Goal: Task Accomplishment & Management: Complete application form

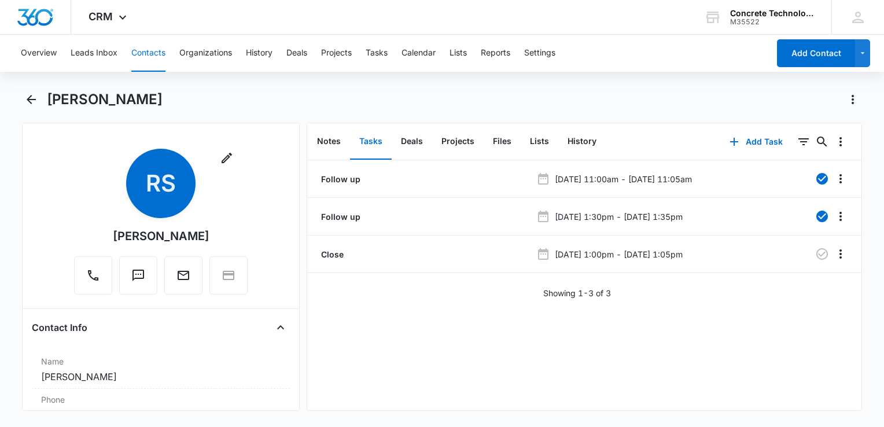
scroll to position [174, 0]
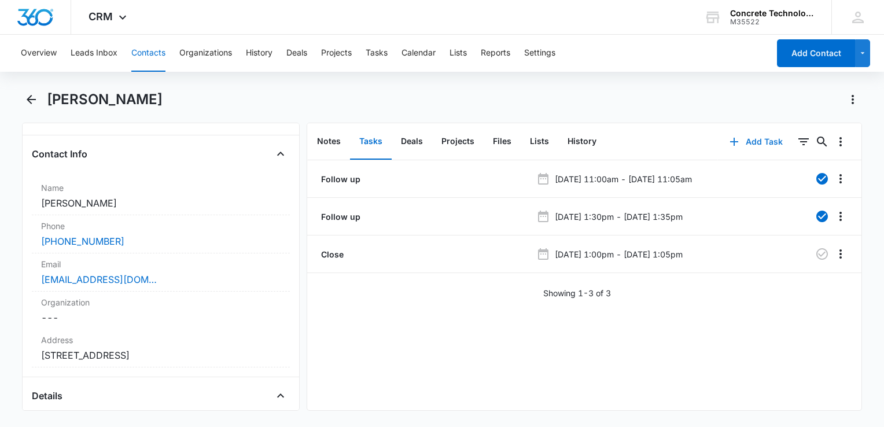
click at [729, 138] on icon "button" at bounding box center [734, 142] width 14 height 14
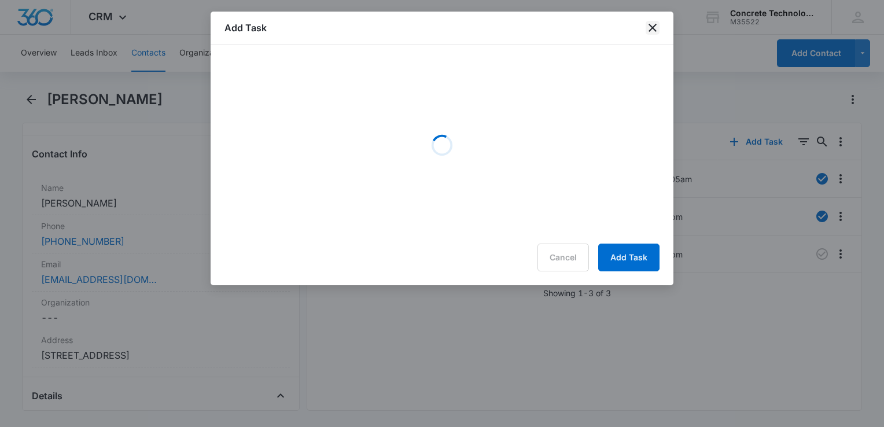
click at [651, 26] on icon "close" at bounding box center [652, 28] width 8 height 8
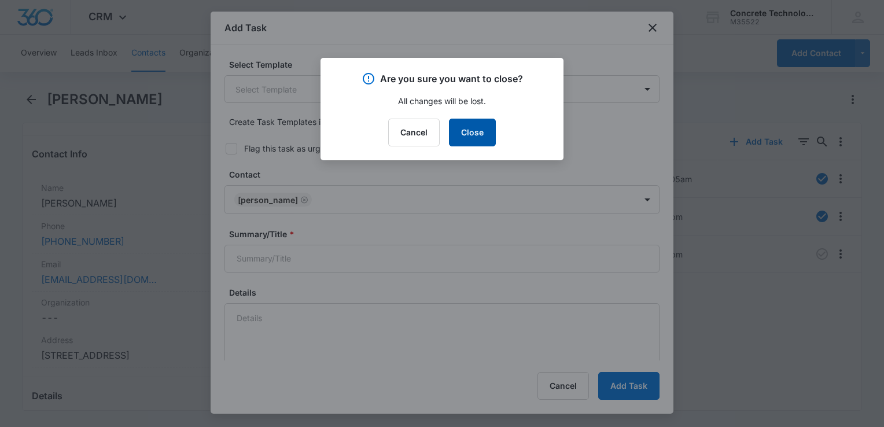
click at [484, 140] on button "Close" at bounding box center [472, 133] width 47 height 28
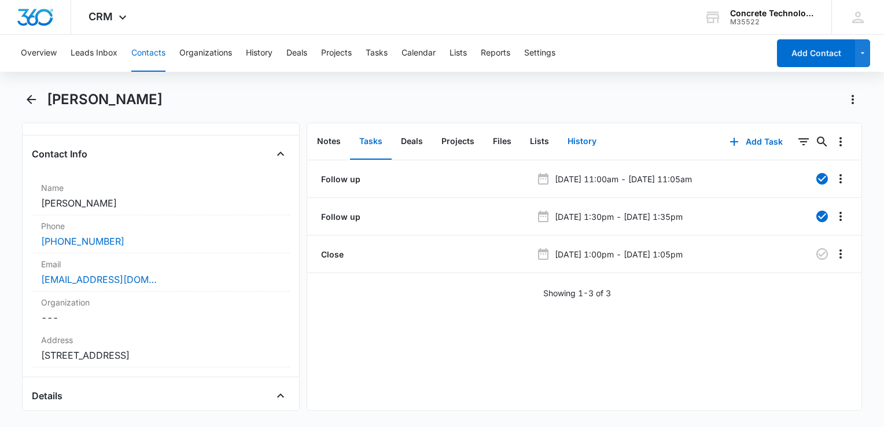
click at [576, 141] on button "History" at bounding box center [581, 142] width 47 height 36
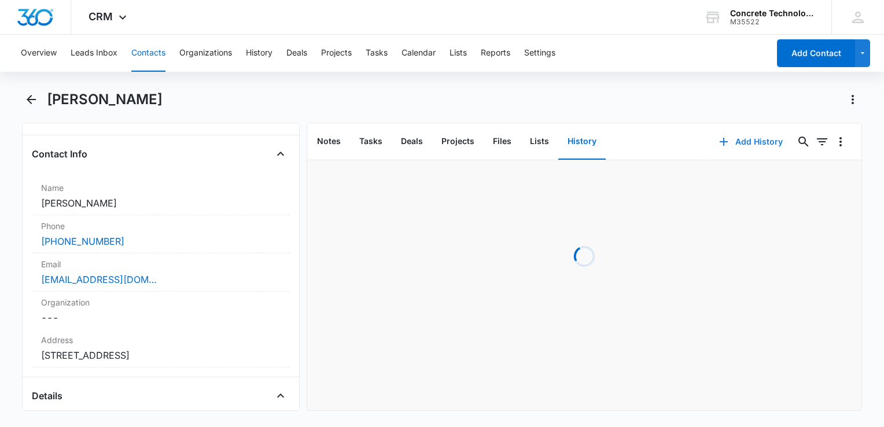
click at [739, 143] on button "Add History" at bounding box center [750, 142] width 87 height 28
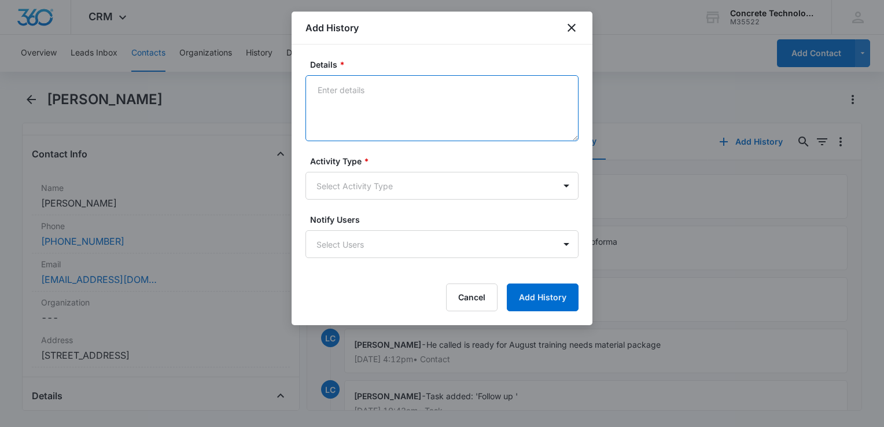
click at [386, 117] on textarea "Details *" at bounding box center [441, 108] width 273 height 66
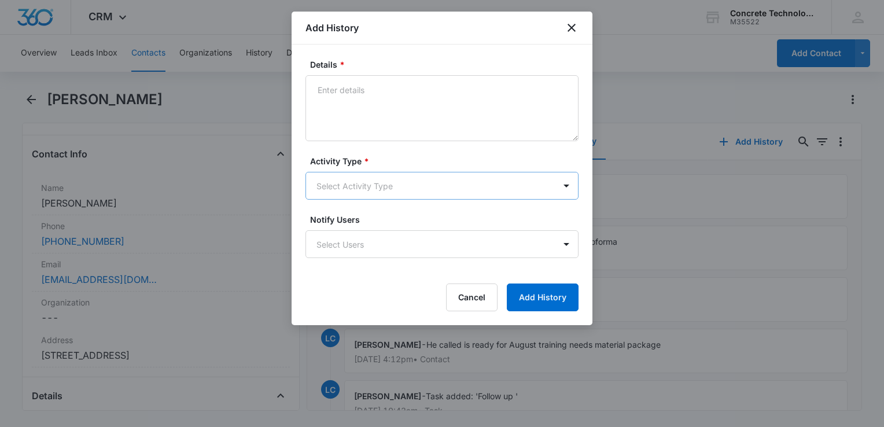
click at [374, 180] on body "CRM Apps Reputation Websites Forms CRM Email Social Content Ads Intelligence Fi…" at bounding box center [442, 213] width 884 height 427
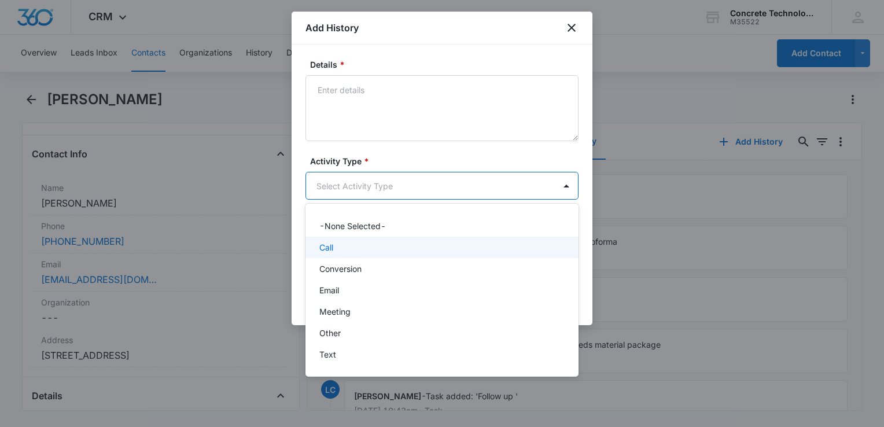
click at [342, 246] on div "Call" at bounding box center [440, 247] width 243 height 12
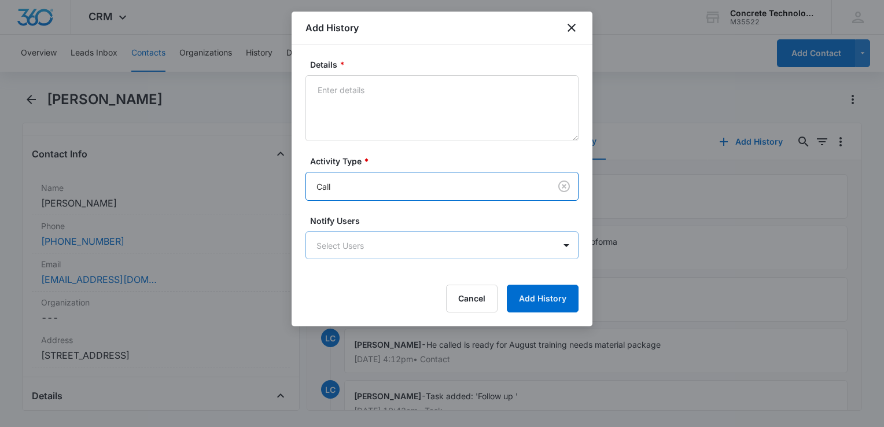
click at [347, 250] on body "CRM Apps Reputation Websites Forms CRM Email Social Content Ads Intelligence Fi…" at bounding box center [442, 213] width 884 height 427
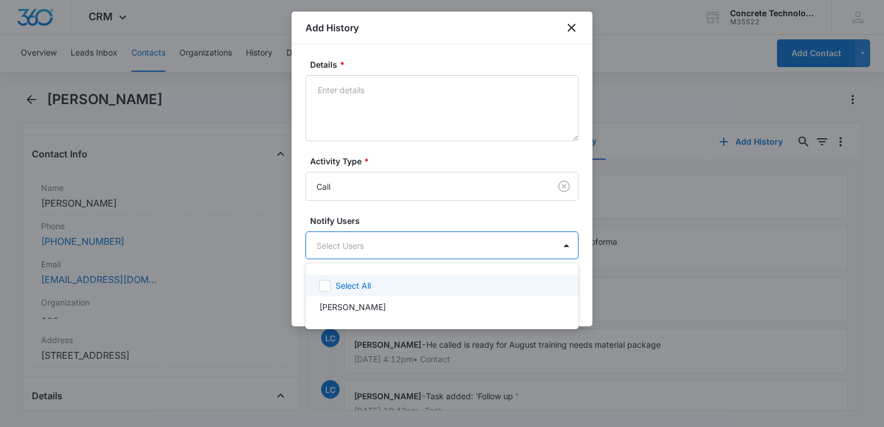
drag, startPoint x: 360, startPoint y: 289, endPoint x: 374, endPoint y: 286, distance: 13.6
click at [362, 290] on p "Select All" at bounding box center [352, 285] width 35 height 12
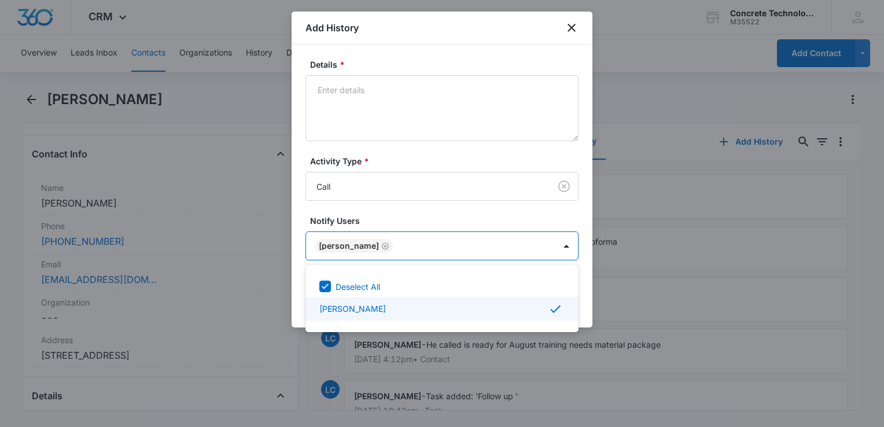
click at [454, 115] on div at bounding box center [442, 213] width 884 height 427
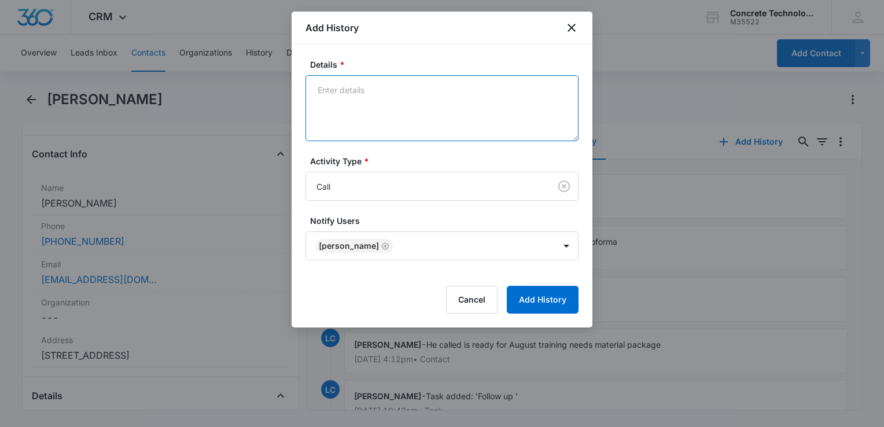
click at [452, 112] on textarea "Details *" at bounding box center [441, 108] width 273 height 66
type textarea "Voice mail"
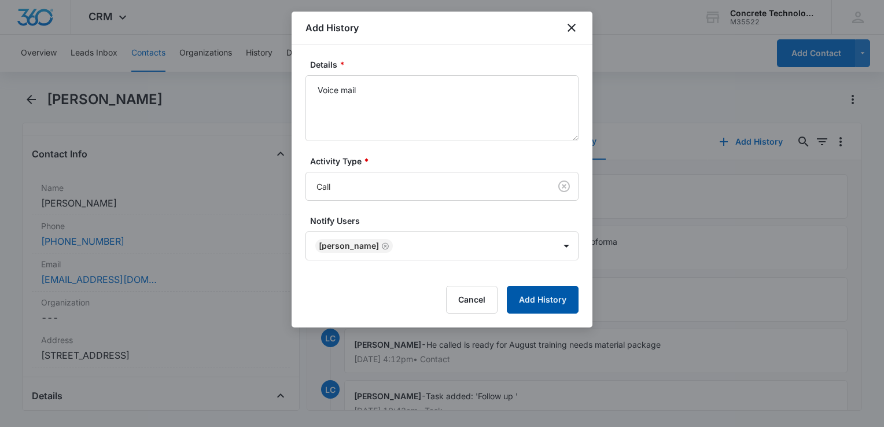
click at [533, 302] on button "Add History" at bounding box center [543, 300] width 72 height 28
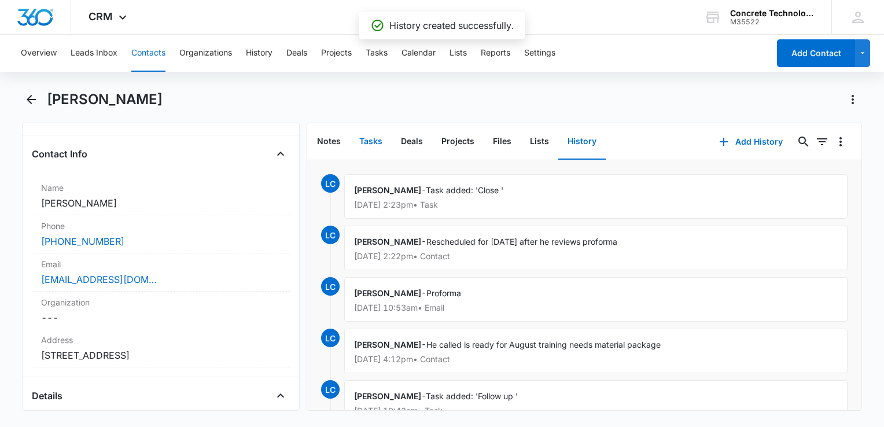
click at [378, 141] on button "Tasks" at bounding box center [371, 142] width 42 height 36
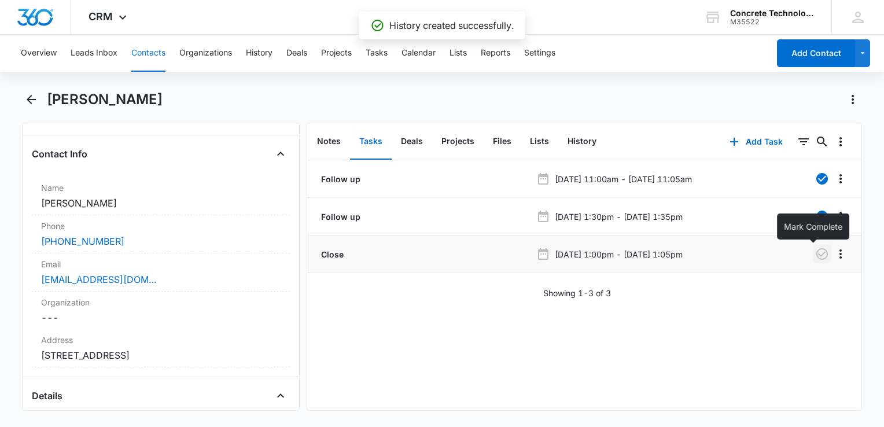
click at [817, 256] on icon "button" at bounding box center [822, 254] width 12 height 12
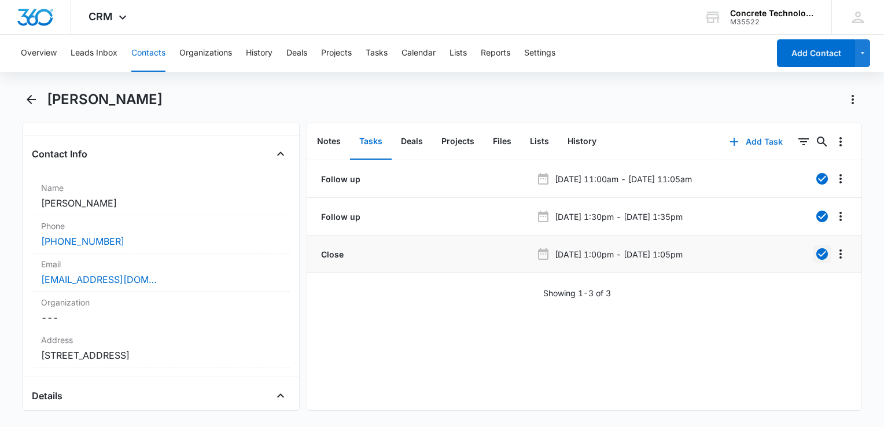
click at [731, 145] on icon "button" at bounding box center [734, 142] width 14 height 14
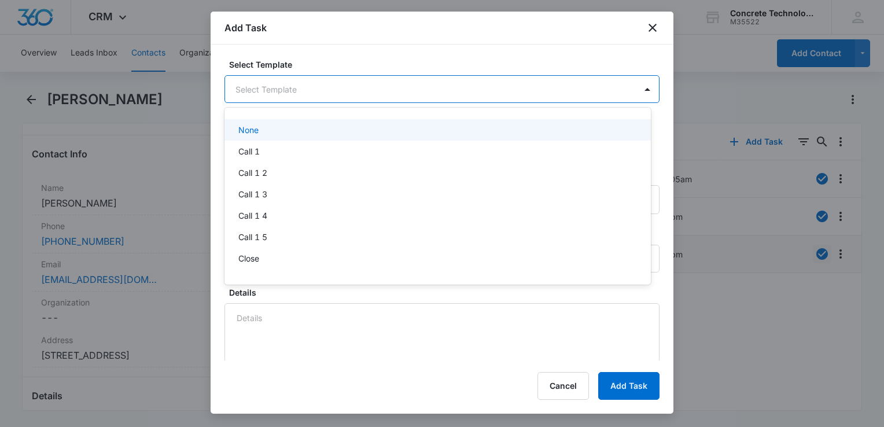
click at [317, 94] on body "CRM Apps Reputation Websites Forms CRM Email Social Content Ads Intelligence Fi…" at bounding box center [442, 213] width 884 height 427
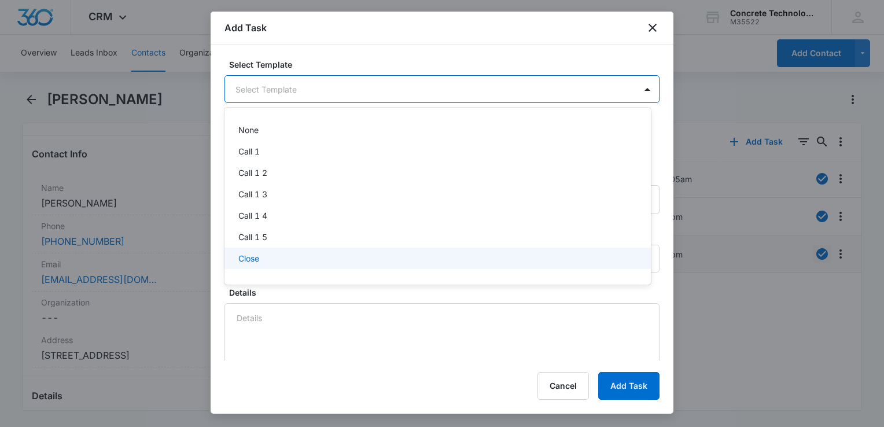
click at [276, 256] on div "Close" at bounding box center [436, 258] width 396 height 12
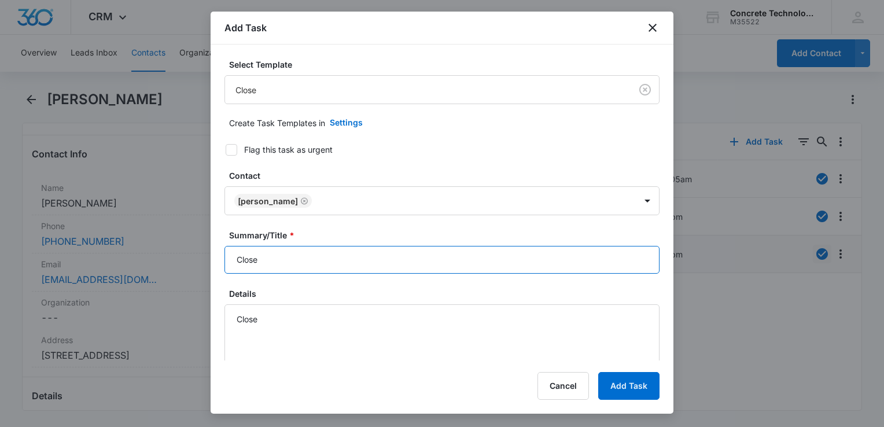
click at [309, 262] on input "Close" at bounding box center [441, 260] width 435 height 28
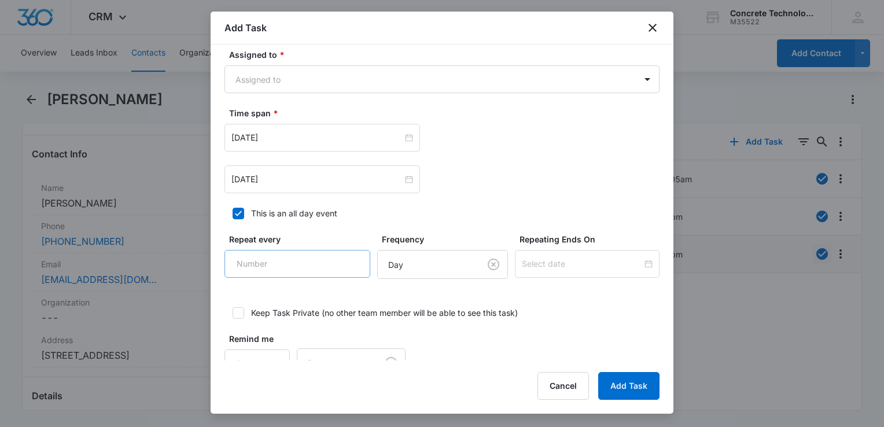
scroll to position [723, 0]
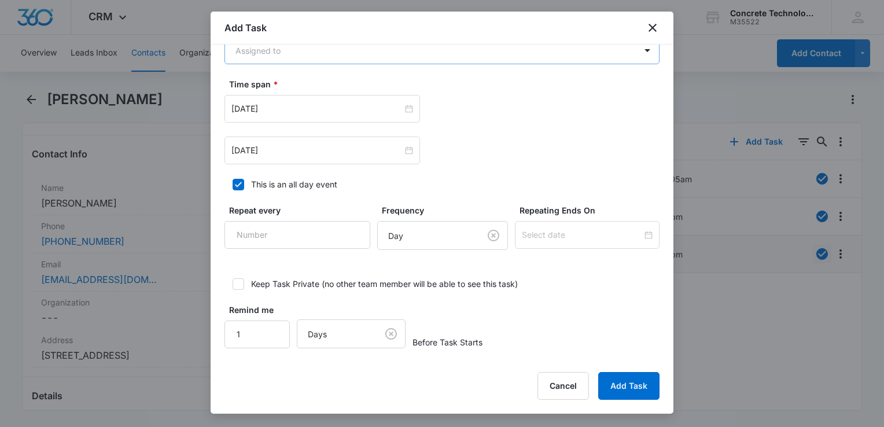
type input "Close"
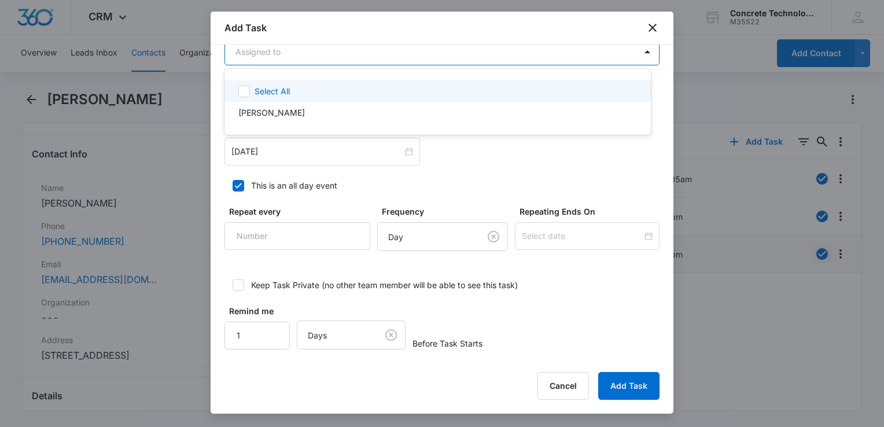
click at [330, 54] on body "CRM Apps Reputation Websites Forms CRM Email Social Content Ads Intelligence Fi…" at bounding box center [442, 213] width 884 height 427
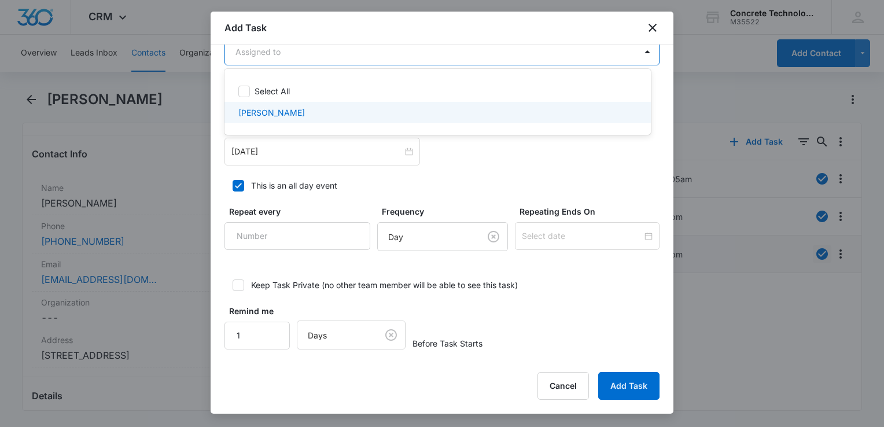
click at [297, 115] on p "[PERSON_NAME]" at bounding box center [271, 112] width 67 height 12
checkbox input "true"
click at [301, 153] on div at bounding box center [442, 213] width 884 height 427
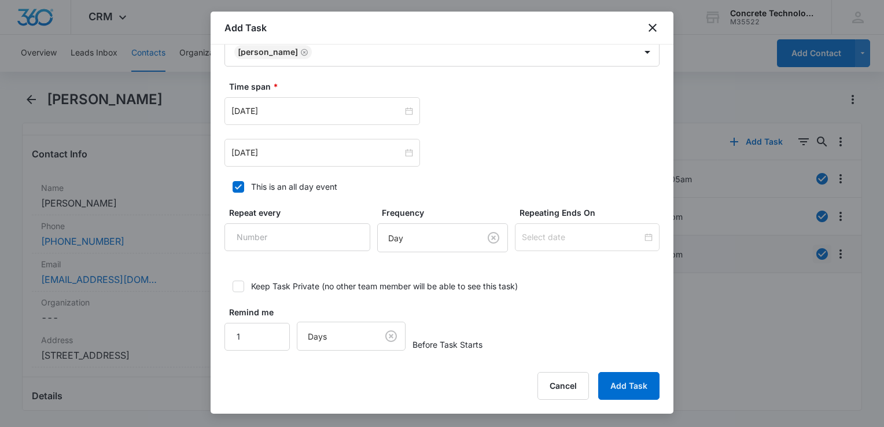
click at [301, 153] on input "[DATE]" at bounding box center [316, 152] width 171 height 13
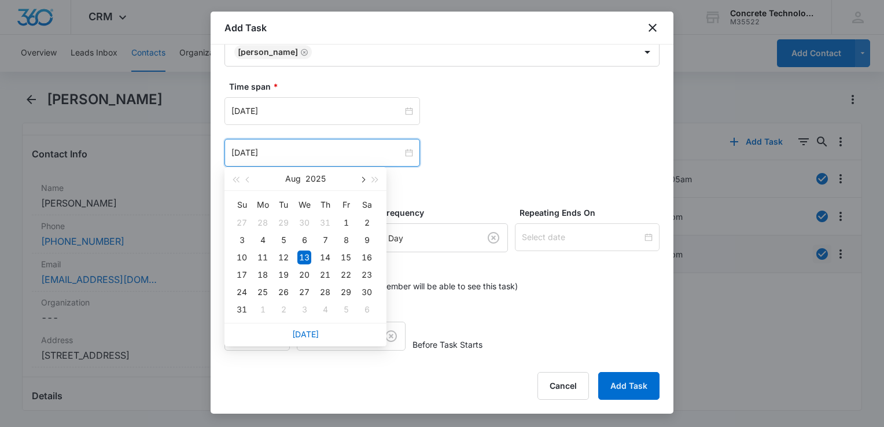
click at [365, 185] on button "button" at bounding box center [362, 178] width 13 height 23
type input "[DATE]"
click at [309, 240] on div "10" at bounding box center [304, 240] width 14 height 14
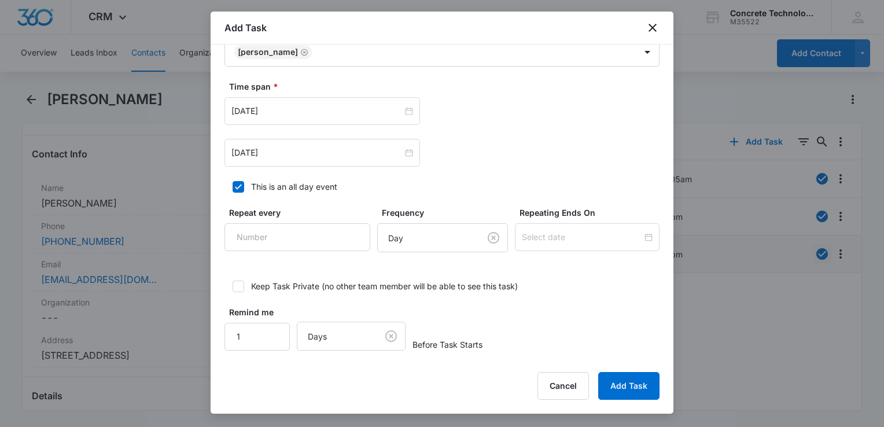
click at [329, 94] on div "Time span * [DATE] [DATE] [DATE] Su Mo Tu We Th Fr Sa 31 1 2 3 4 5 6 7 8 9 10 1…" at bounding box center [441, 123] width 435 height 86
click at [325, 102] on div "[DATE]" at bounding box center [322, 111] width 196 height 28
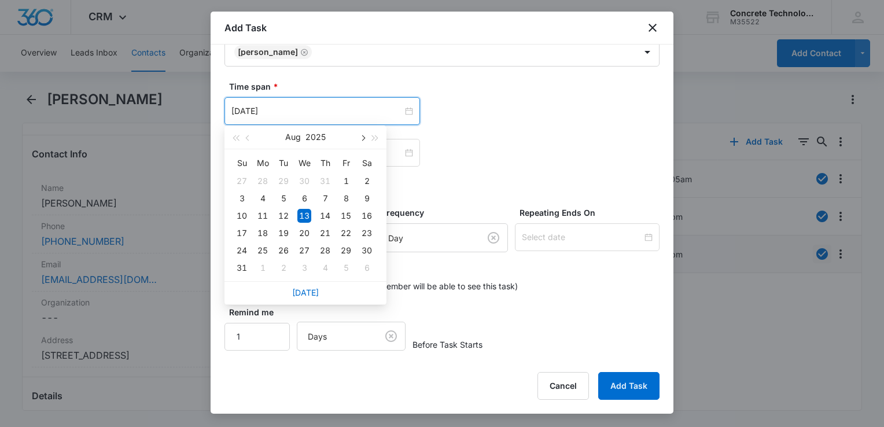
click at [361, 135] on span "button" at bounding box center [362, 138] width 6 height 6
type input "[DATE]"
click at [307, 203] on div "10" at bounding box center [304, 198] width 14 height 14
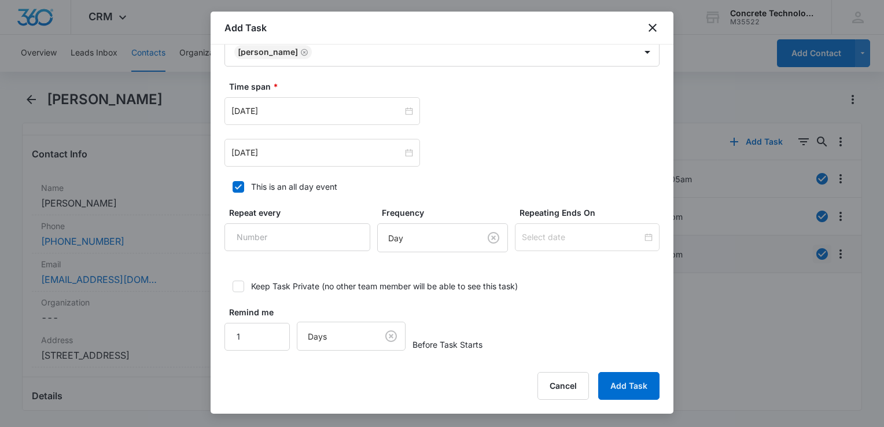
drag, startPoint x: 236, startPoint y: 181, endPoint x: 249, endPoint y: 182, distance: 12.7
click at [237, 182] on icon at bounding box center [238, 187] width 10 height 10
click at [233, 183] on input "This is an all day event" at bounding box center [228, 187] width 8 height 8
checkbox input "false"
click at [482, 110] on input "12:00 am" at bounding box center [483, 111] width 69 height 13
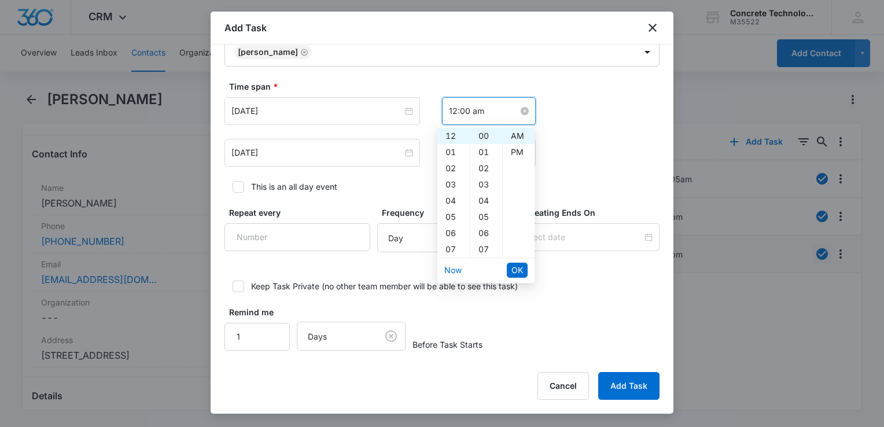
click at [482, 110] on input "12:00 am" at bounding box center [483, 111] width 69 height 13
click at [568, 140] on div "[DATE] [DATE] Su Mo Tu We Th Fr Sa 31 1 2 3 4 5 6 7 8 9 10 11 12 13 14 15 16 17…" at bounding box center [441, 153] width 435 height 28
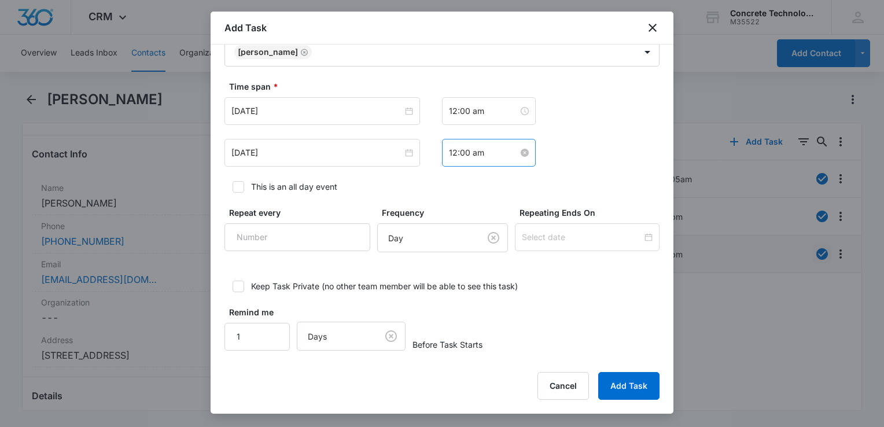
click at [502, 148] on input "12:00 am" at bounding box center [483, 152] width 69 height 13
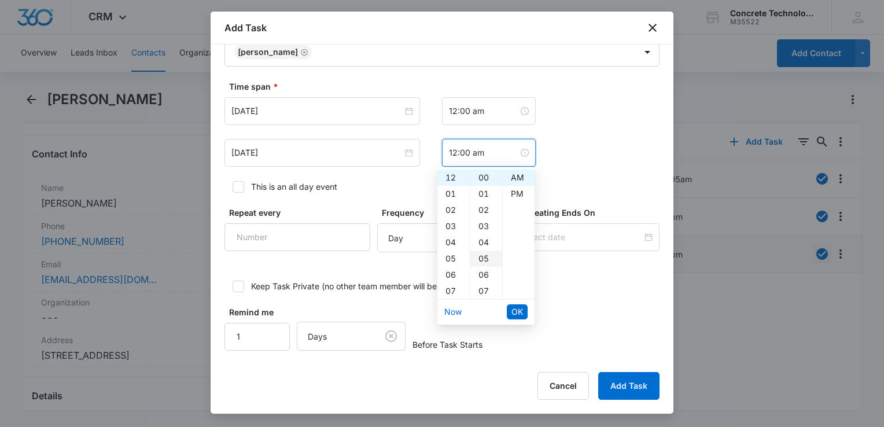
click at [486, 253] on div "05" at bounding box center [486, 258] width 32 height 16
click at [521, 196] on div "PM" at bounding box center [519, 194] width 32 height 16
type input "12:00 am"
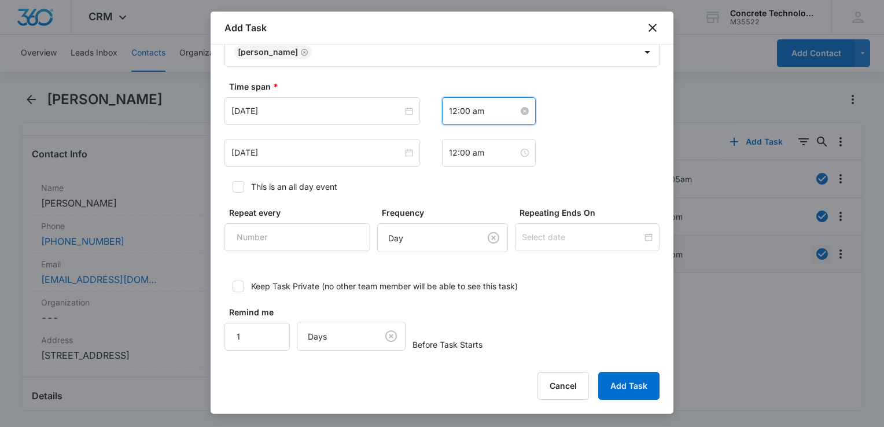
click at [485, 114] on input "12:00 am" at bounding box center [483, 111] width 69 height 13
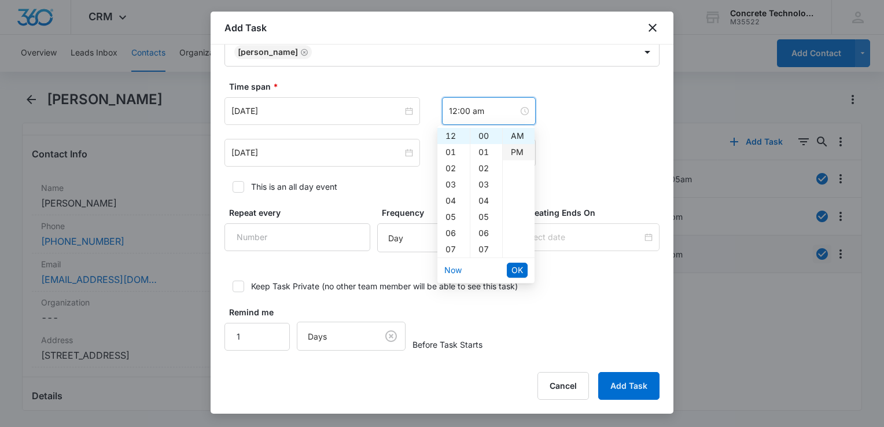
click at [511, 153] on div "PM" at bounding box center [519, 152] width 32 height 16
type input "12:00 pm"
type input "2"
type input "12:00 am"
click at [270, 328] on input "2" at bounding box center [256, 337] width 65 height 28
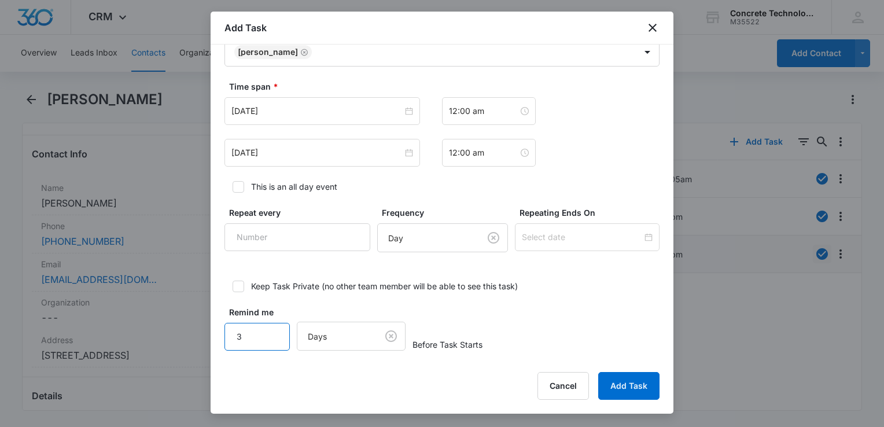
click at [270, 328] on input "3" at bounding box center [256, 337] width 65 height 28
click at [270, 328] on input "4" at bounding box center [256, 337] width 65 height 28
type input "5"
click at [270, 328] on input "5" at bounding box center [256, 337] width 65 height 28
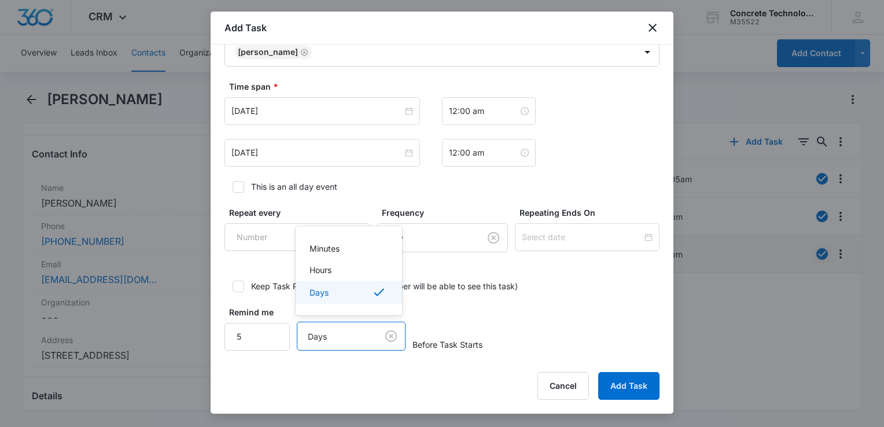
click at [324, 338] on body "CRM Apps Reputation Websites Forms CRM Email Social Content Ads Intelligence Fi…" at bounding box center [442, 213] width 884 height 427
click at [341, 249] on div "Minutes" at bounding box center [347, 248] width 76 height 12
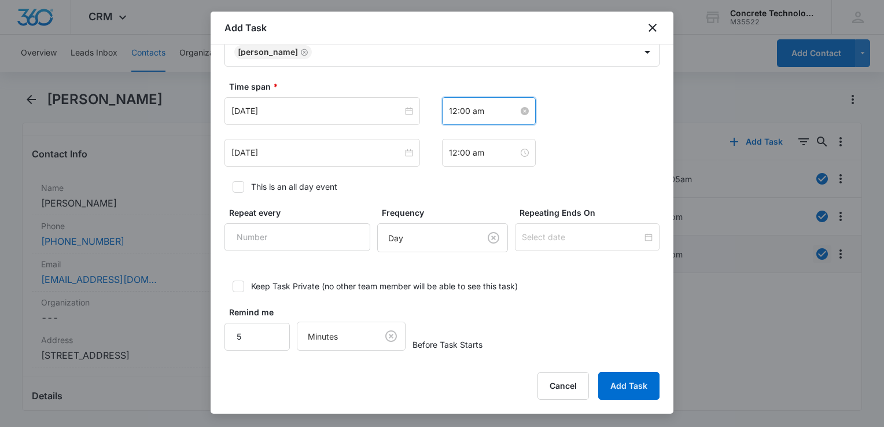
click at [497, 107] on input "12:00 am" at bounding box center [483, 111] width 69 height 13
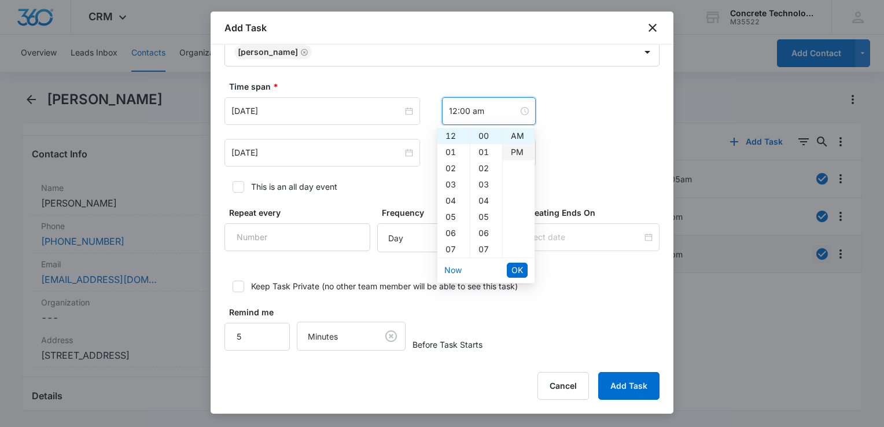
click at [513, 151] on div "PM" at bounding box center [519, 152] width 32 height 16
type input "12:00 am"
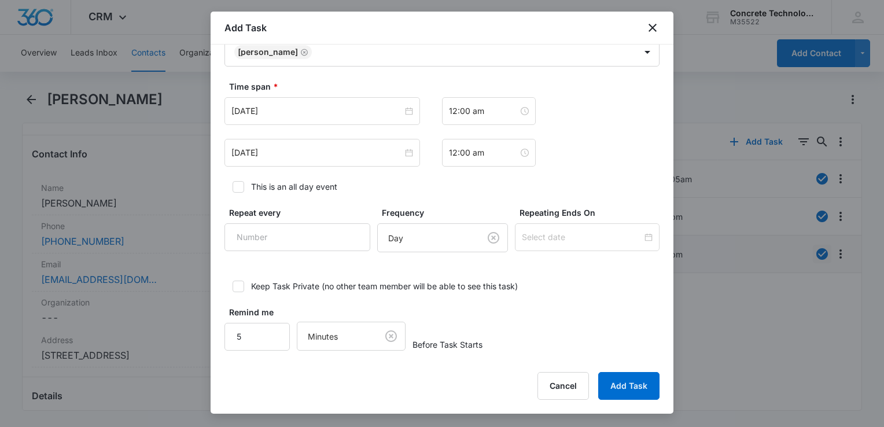
click at [489, 156] on input "12:00 am" at bounding box center [483, 152] width 69 height 13
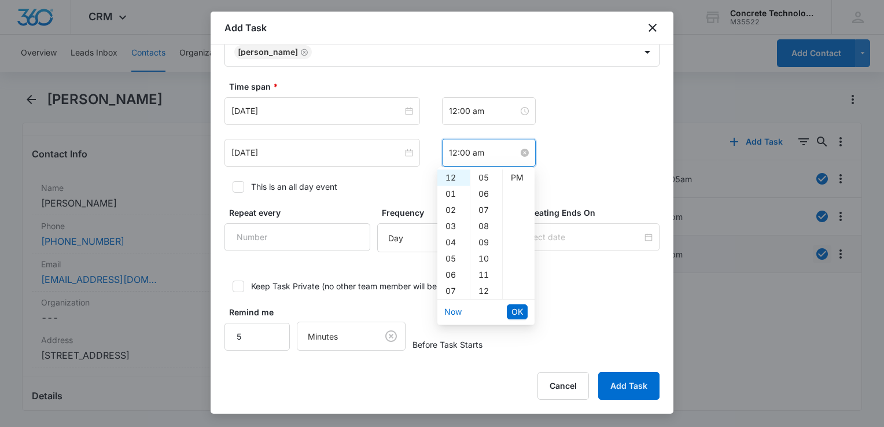
scroll to position [0, 0]
click at [485, 253] on div "05" at bounding box center [486, 258] width 32 height 16
click at [518, 191] on div "PM" at bounding box center [519, 194] width 32 height 16
type input "12:05 pm"
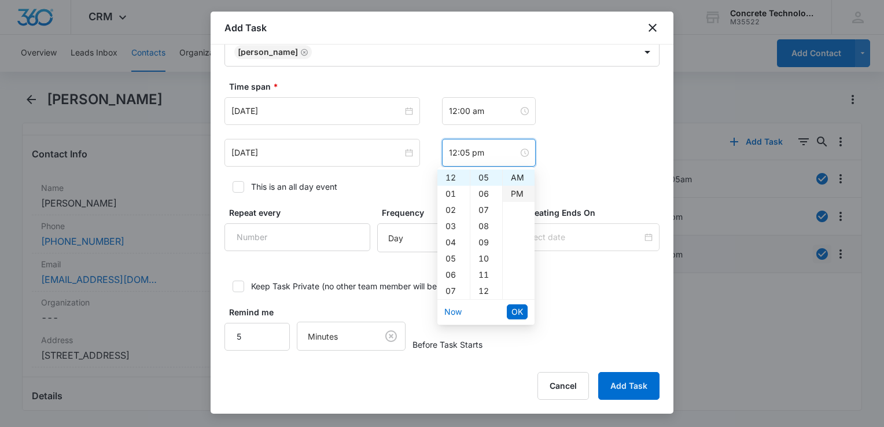
scroll to position [16, 0]
click at [516, 310] on span "OK" at bounding box center [517, 311] width 12 height 13
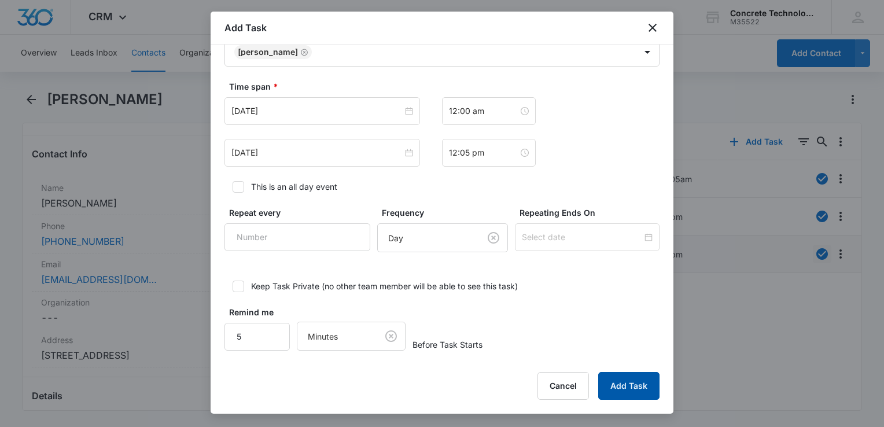
click at [638, 383] on button "Add Task" at bounding box center [628, 386] width 61 height 28
